Goal: Information Seeking & Learning: Learn about a topic

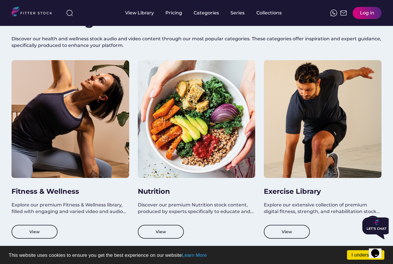
scroll to position [455, 0]
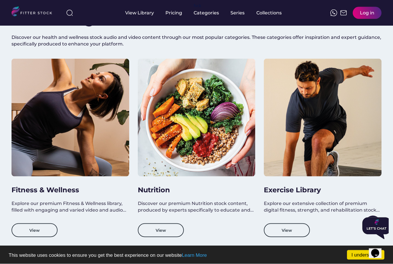
click at [29, 235] on button "View" at bounding box center [35, 230] width 46 height 14
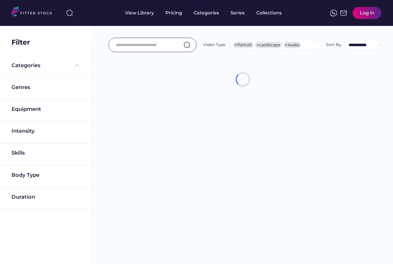
select select "**********"
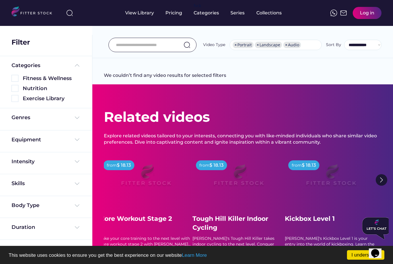
click at [177, 16] on div "Pricing" at bounding box center [173, 13] width 17 height 6
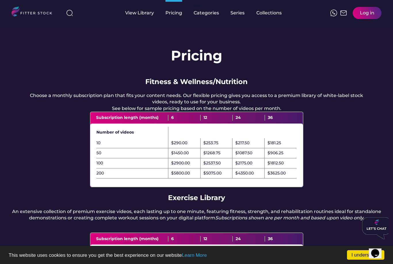
click at [204, 14] on div "Categories" at bounding box center [206, 13] width 25 height 6
click at [207, 14] on div "Categories" at bounding box center [206, 13] width 25 height 6
click at [205, 3] on div "fvck Categories" at bounding box center [206, 13] width 25 height 26
click at [200, 12] on div "Categories" at bounding box center [206, 13] width 25 height 6
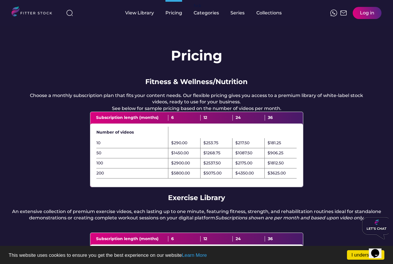
click at [172, 12] on div "Pricing" at bounding box center [173, 13] width 17 height 6
click at [146, 13] on div "View Library" at bounding box center [139, 13] width 29 height 6
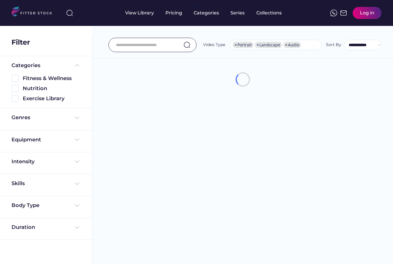
select select "**********"
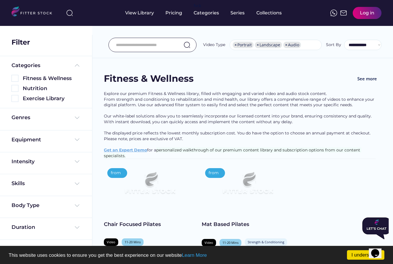
drag, startPoint x: 16, startPoint y: 78, endPoint x: 15, endPoint y: 71, distance: 6.7
click at [16, 78] on img at bounding box center [15, 78] width 7 height 7
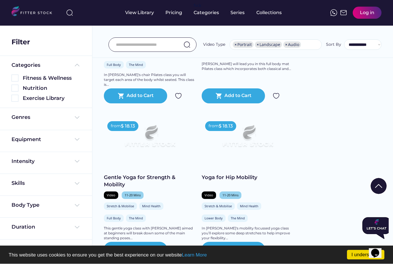
scroll to position [182, 0]
